Goal: Check status

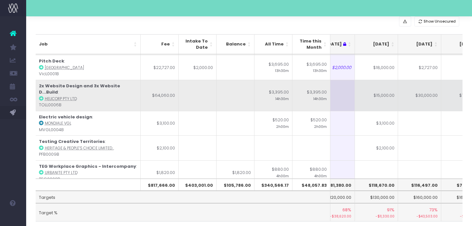
scroll to position [197, 102]
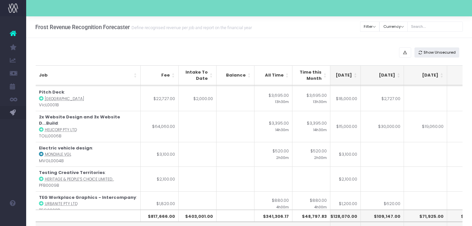
click at [435, 52] on span "Show Unsecured" at bounding box center [440, 53] width 32 height 6
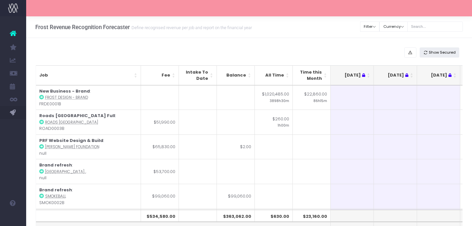
click at [445, 53] on span "Show Secured" at bounding box center [442, 53] width 27 height 6
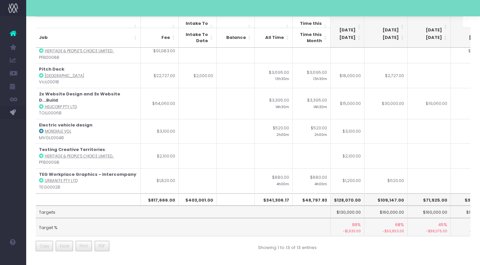
scroll to position [175, 139]
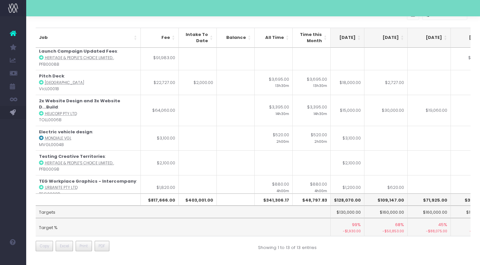
click at [281, 180] on td "$880.00 4h00m" at bounding box center [273, 187] width 38 height 25
